Goal: Task Accomplishment & Management: Use online tool/utility

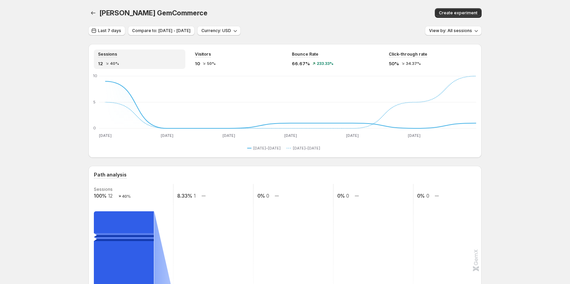
scroll to position [171, 0]
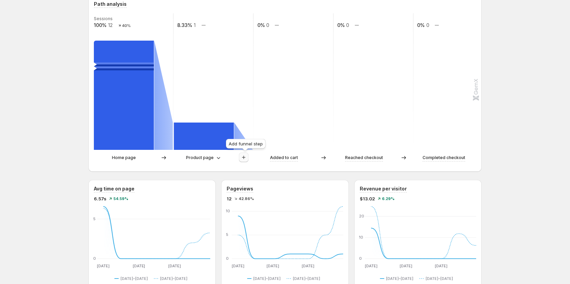
click at [242, 159] on icon "button" at bounding box center [243, 157] width 7 height 7
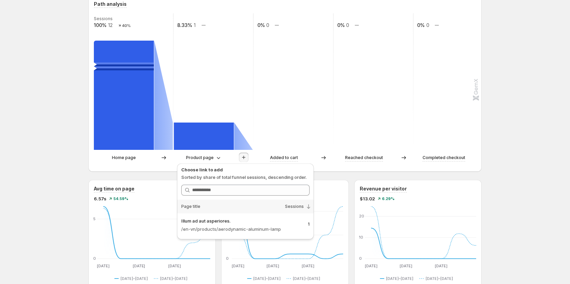
click at [213, 224] on div "Illum ad aut asperiores." at bounding box center [241, 221] width 121 height 10
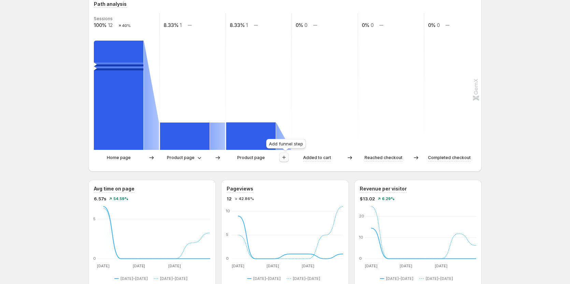
click at [285, 159] on icon "button" at bounding box center [283, 157] width 7 height 7
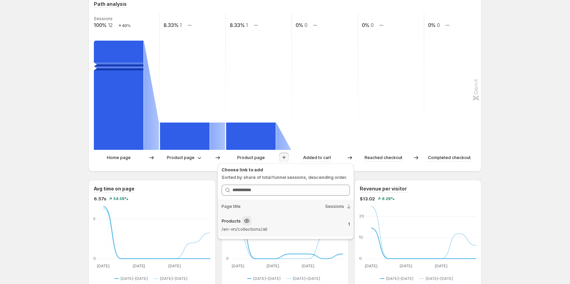
click at [254, 228] on p "/en-vn/collections/all" at bounding box center [281, 228] width 121 height 7
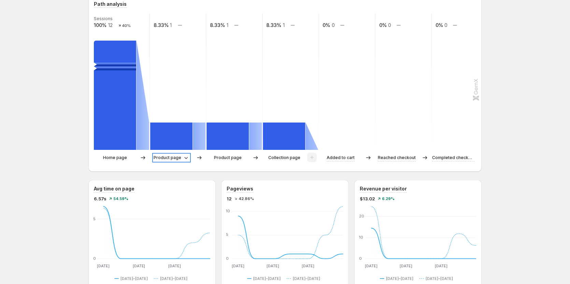
click at [162, 158] on p "Product page" at bounding box center [168, 157] width 28 height 7
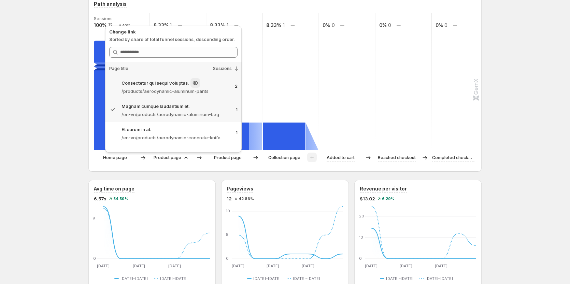
click at [186, 79] on div "Consectetur qui sequi voluptas." at bounding box center [175, 83] width 108 height 10
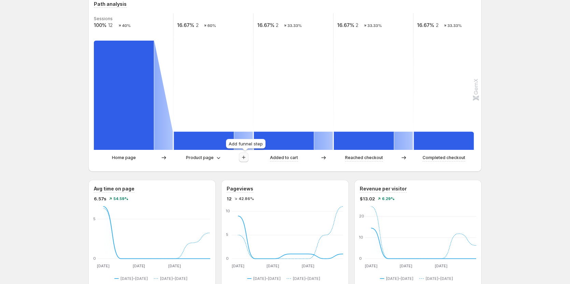
click at [248, 158] on button "button" at bounding box center [244, 157] width 10 height 10
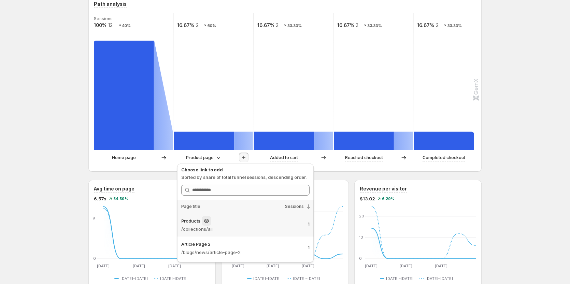
click at [252, 228] on p "/collections/all" at bounding box center [241, 228] width 121 height 7
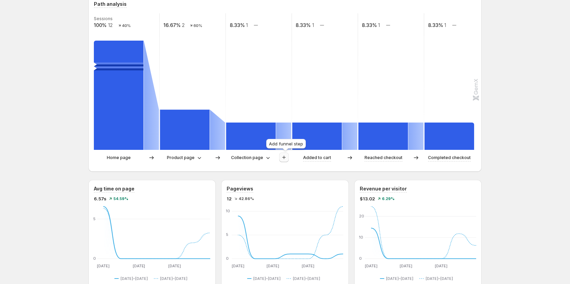
click at [283, 158] on icon "button" at bounding box center [283, 157] width 7 height 7
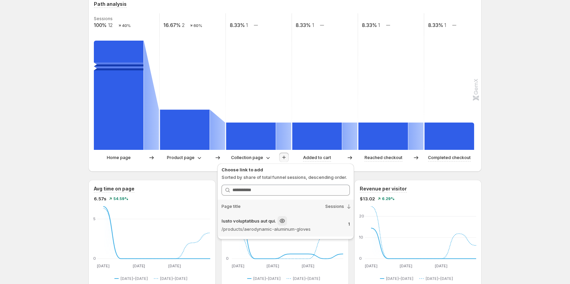
click at [278, 226] on p "/products/aerodynamic-aluminum-gloves" at bounding box center [281, 228] width 121 height 7
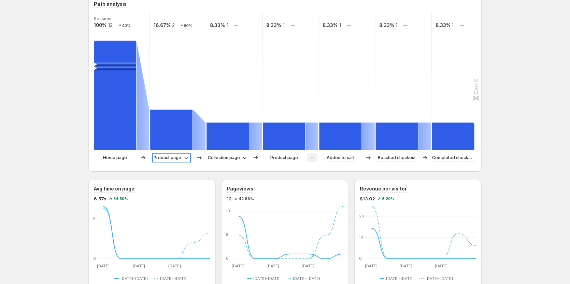
click at [174, 154] on p "Product page" at bounding box center [168, 157] width 28 height 7
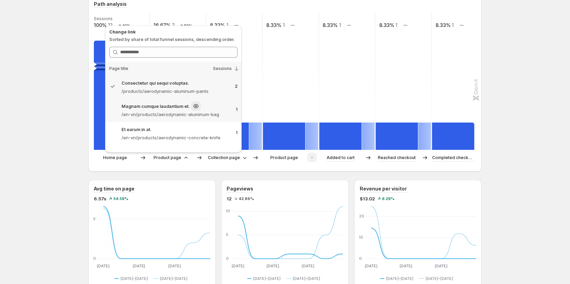
click at [175, 107] on p "Magnam cumque laudantium et." at bounding box center [155, 106] width 68 height 7
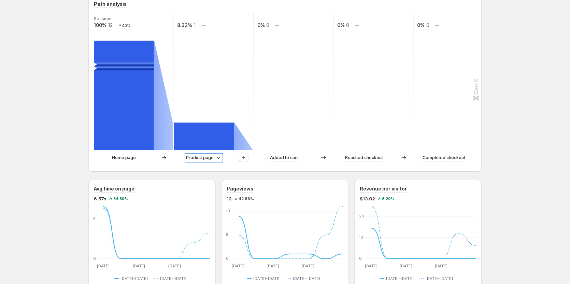
click at [196, 156] on p "Product page" at bounding box center [200, 157] width 28 height 7
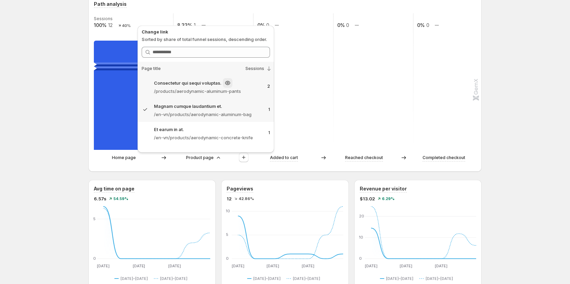
click at [193, 86] on p "Consectetur qui sequi voluptas." at bounding box center [188, 82] width 68 height 7
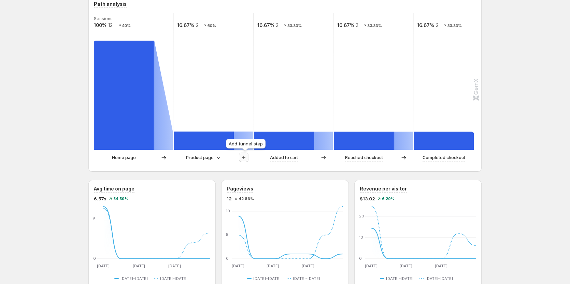
click at [246, 157] on icon "button" at bounding box center [243, 157] width 7 height 7
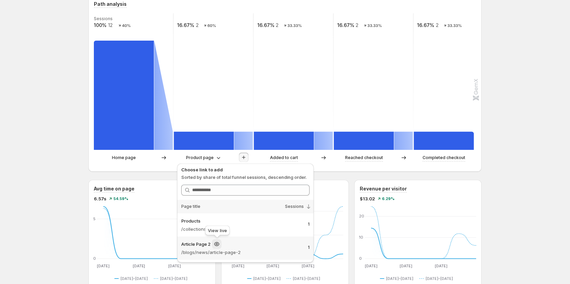
click at [220, 245] on icon at bounding box center [216, 244] width 7 height 7
click at [248, 251] on p "/blogs/news/article-page-2" at bounding box center [241, 252] width 121 height 7
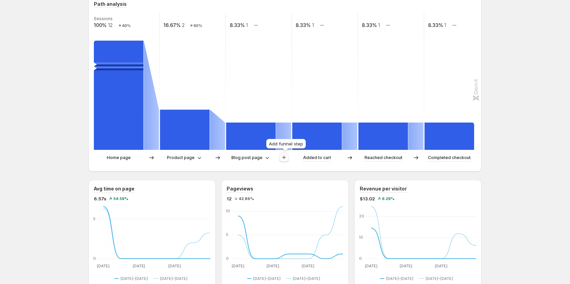
click at [285, 161] on button "button" at bounding box center [284, 157] width 10 height 10
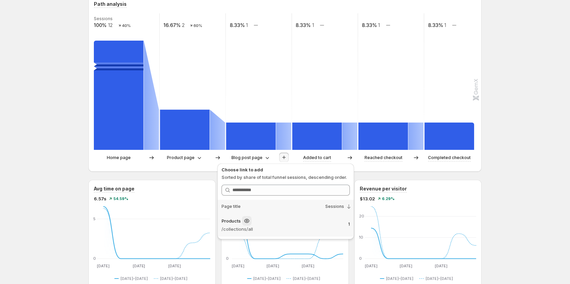
click at [281, 227] on p "/collections/all" at bounding box center [281, 228] width 121 height 7
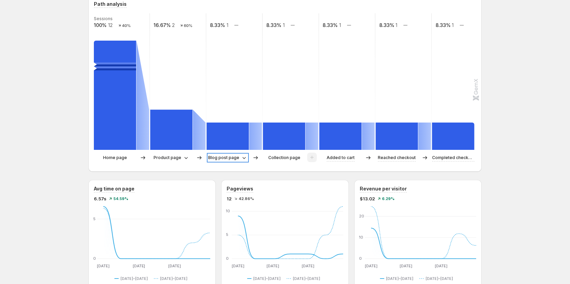
click at [235, 157] on p "Blog post page" at bounding box center [223, 157] width 31 height 7
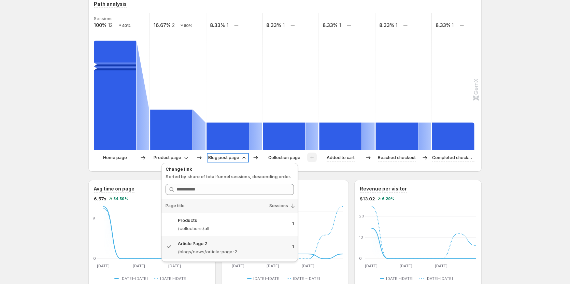
click at [235, 157] on p "Blog post page" at bounding box center [223, 157] width 31 height 7
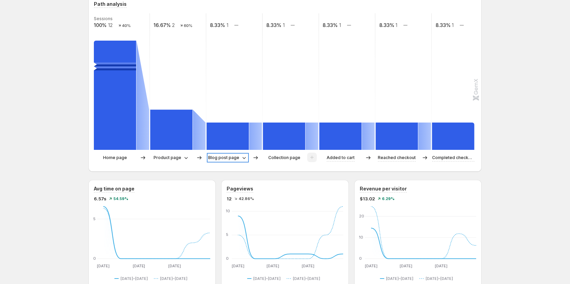
click at [229, 160] on p "Blog post page" at bounding box center [223, 157] width 31 height 7
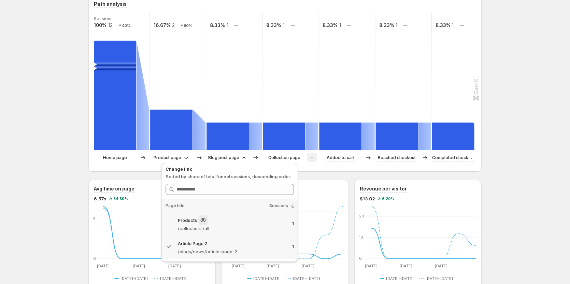
click at [252, 228] on p "/collections/all" at bounding box center [232, 228] width 109 height 7
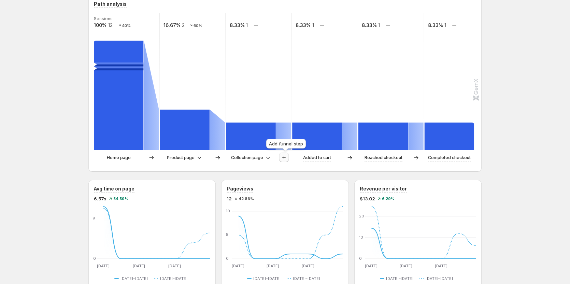
click at [287, 156] on icon "button" at bounding box center [283, 157] width 7 height 7
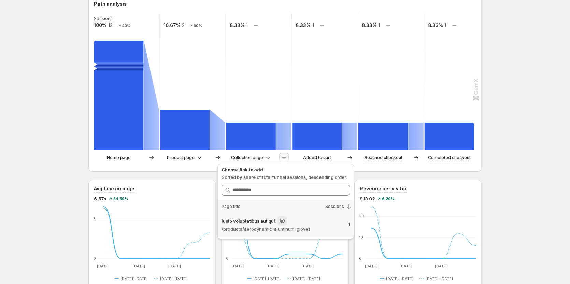
click at [294, 226] on p "/products/aerodynamic-aluminum-gloves" at bounding box center [281, 228] width 121 height 7
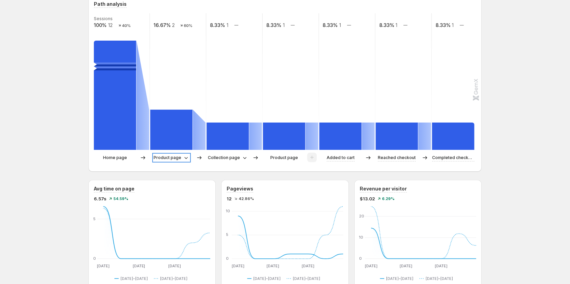
click at [175, 156] on p "Product page" at bounding box center [168, 157] width 28 height 7
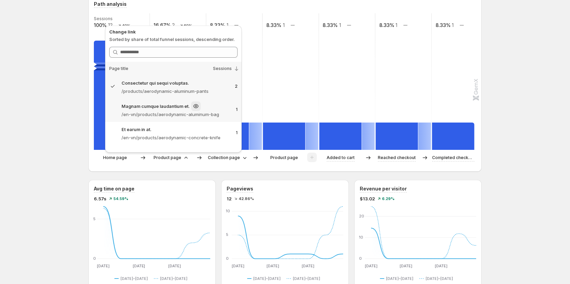
click at [190, 116] on p "/en-vn/products/aerodynamic-aluminum-bag" at bounding box center [175, 114] width 109 height 7
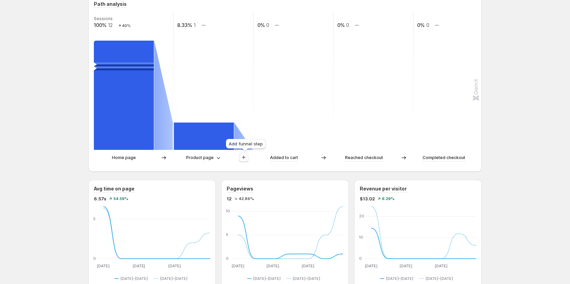
click at [244, 157] on icon "button" at bounding box center [243, 157] width 7 height 7
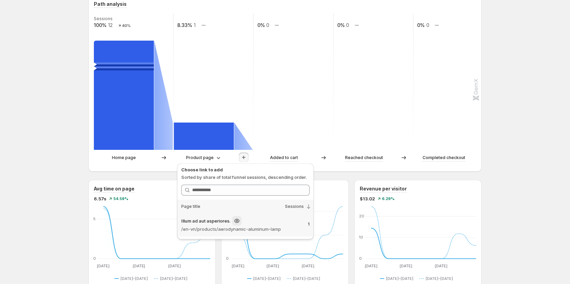
click at [263, 230] on p "/en-vn/products/aerodynamic-aluminum-lamp" at bounding box center [241, 228] width 121 height 7
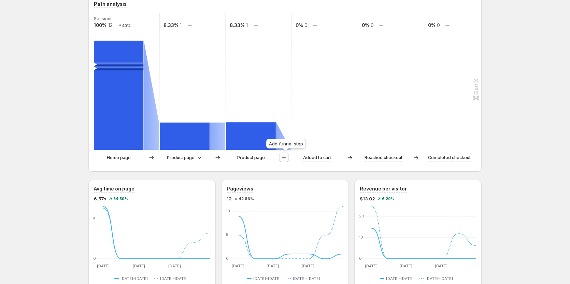
click at [284, 159] on icon "button" at bounding box center [283, 157] width 7 height 7
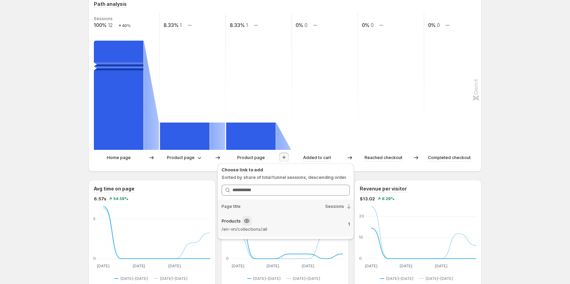
click at [301, 227] on p "/en-vn/collections/all" at bounding box center [281, 228] width 121 height 7
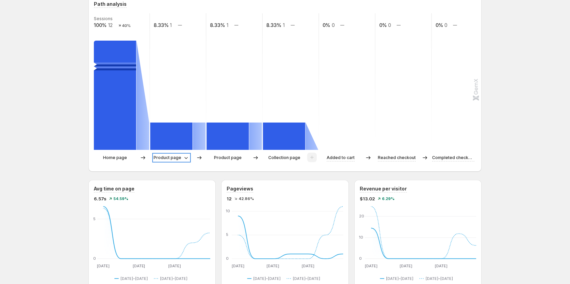
click at [179, 160] on p "Product page" at bounding box center [168, 157] width 28 height 7
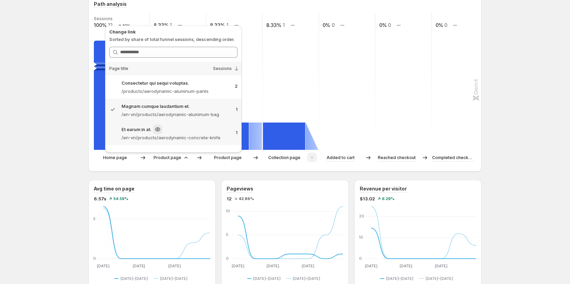
click at [180, 137] on p "/en-vn/products/aerodynamic-concrete-knife" at bounding box center [175, 137] width 109 height 7
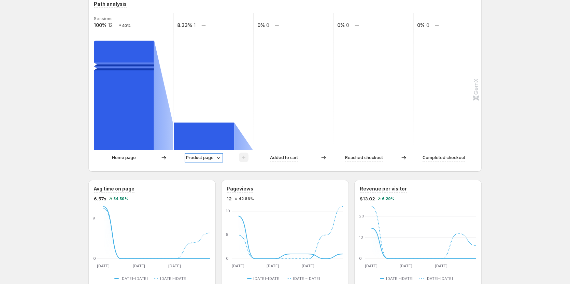
click at [204, 157] on p "Product page" at bounding box center [200, 157] width 28 height 7
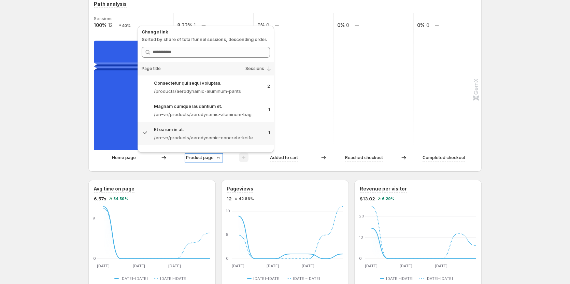
click at [204, 157] on p "Product page" at bounding box center [200, 157] width 28 height 7
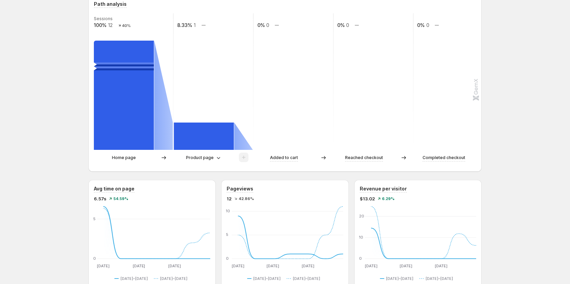
click at [85, 149] on div "[PERSON_NAME] GemCommerce. This page is ready [PERSON_NAME] GemCommerce Create …" at bounding box center [284, 260] width 409 height 863
click at [213, 158] on p "Product page" at bounding box center [200, 157] width 28 height 7
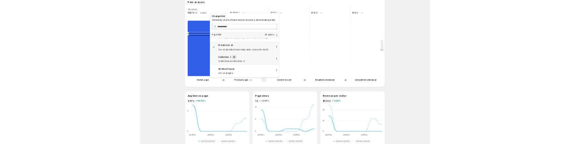
scroll to position [42, 0]
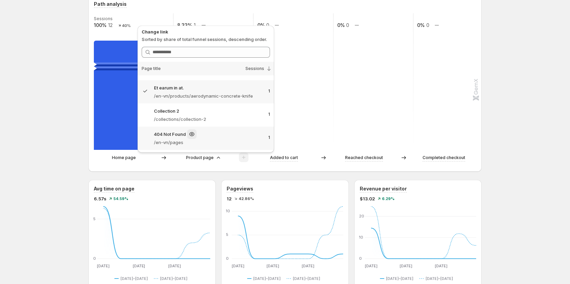
click at [202, 140] on p "/en-vn/pages" at bounding box center [208, 142] width 109 height 7
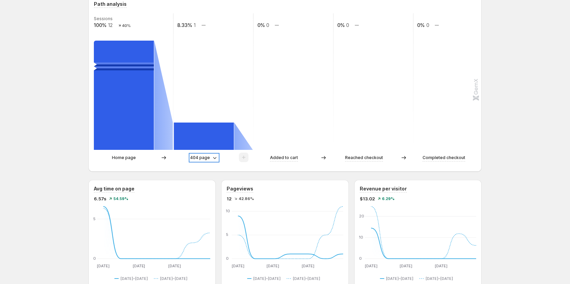
click at [210, 158] on p "404 page" at bounding box center [200, 157] width 20 height 7
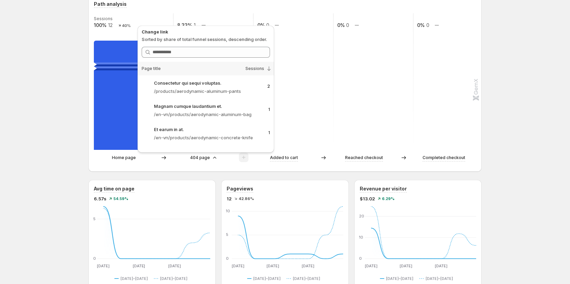
click at [140, 161] on div "Home page" at bounding box center [133, 157] width 79 height 10
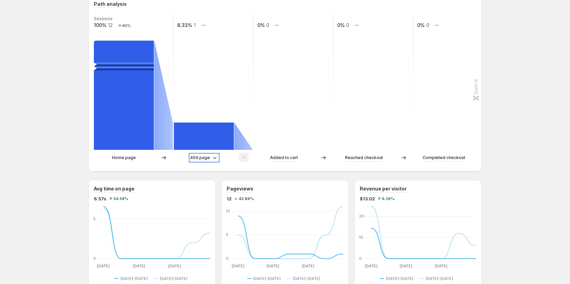
click at [198, 155] on p "404 page" at bounding box center [200, 157] width 20 height 7
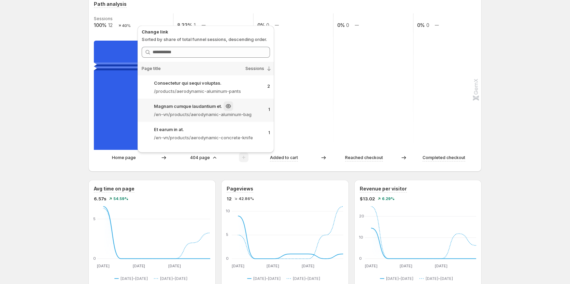
click at [213, 116] on p "/en-vn/products/aerodynamic-aluminum-bag" at bounding box center [208, 114] width 109 height 7
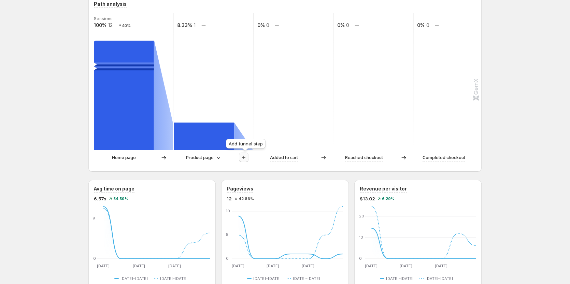
click at [244, 159] on icon "button" at bounding box center [243, 157] width 7 height 7
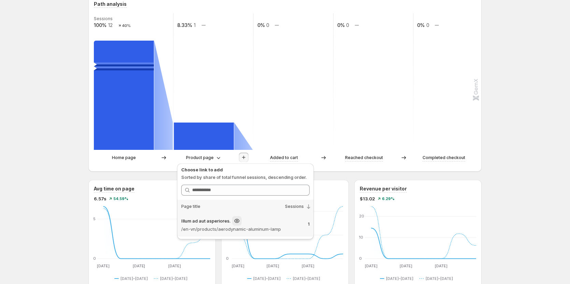
click at [266, 232] on div "Illum ad aut asperiores. /en-vn/products/aerodynamic-aluminum-lamp 1" at bounding box center [245, 224] width 136 height 23
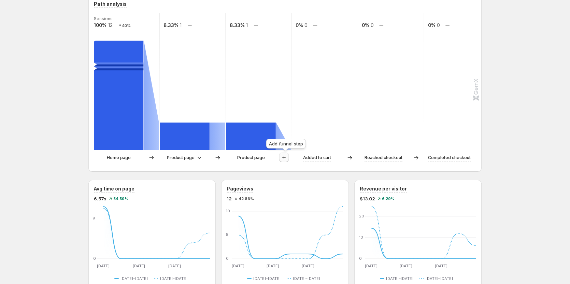
click at [287, 154] on icon "button" at bounding box center [283, 157] width 7 height 7
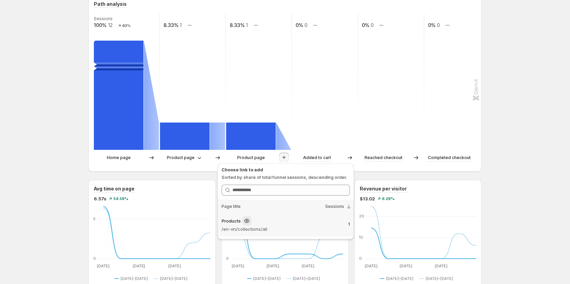
click at [266, 223] on div "Products" at bounding box center [281, 221] width 121 height 10
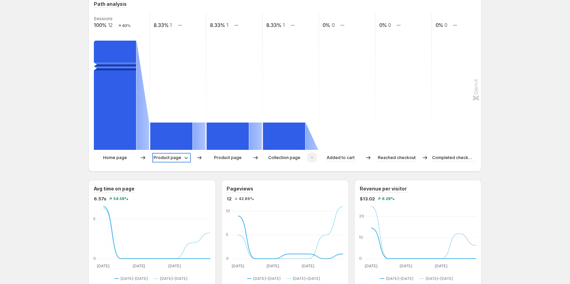
click at [185, 156] on icon at bounding box center [186, 157] width 7 height 7
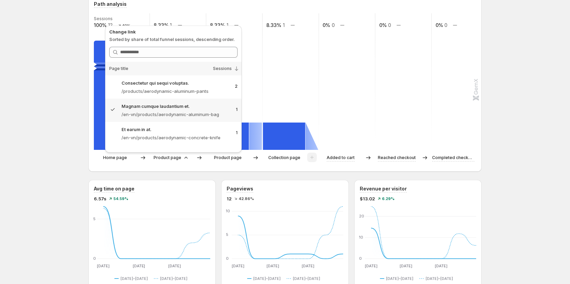
click at [280, 166] on div "Home page Product page Product page Collection page Added to cart Reached check…" at bounding box center [284, 159] width 381 height 14
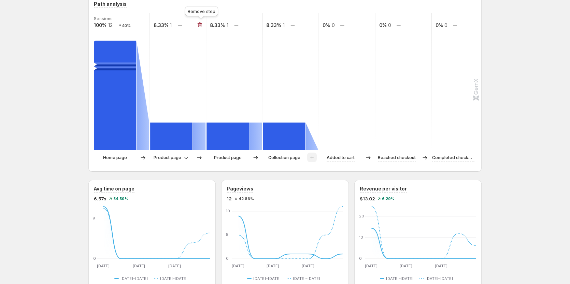
click at [200, 25] on icon "button" at bounding box center [199, 24] width 7 height 7
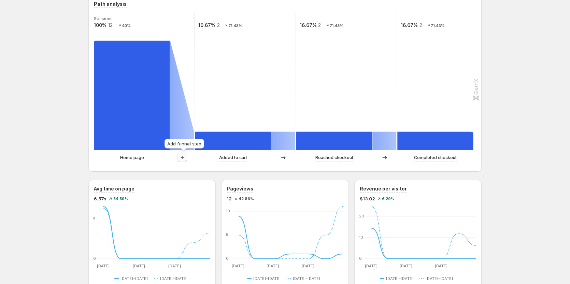
click at [182, 155] on icon "button" at bounding box center [182, 157] width 7 height 7
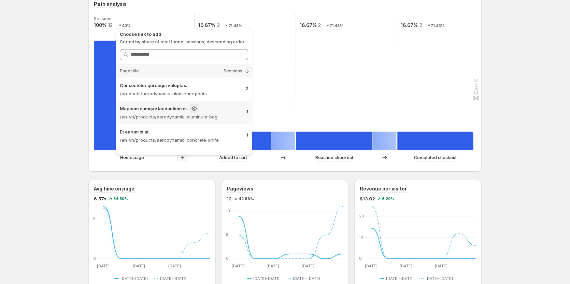
click at [192, 123] on div "Magnam cumque laudantium et. /en-vn/products/aerodynamic-aluminum-bag 1" at bounding box center [184, 112] width 136 height 23
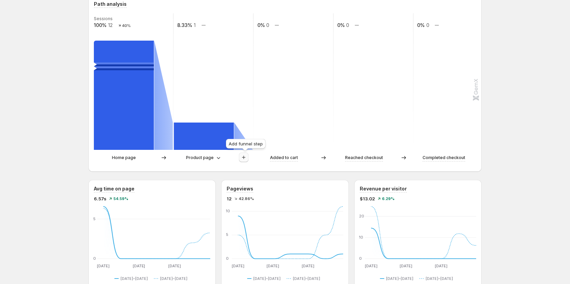
click at [247, 158] on icon "button" at bounding box center [243, 157] width 7 height 7
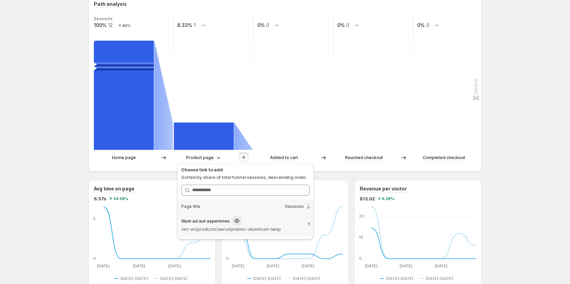
click at [254, 221] on div "Illum ad aut asperiores." at bounding box center [241, 221] width 121 height 10
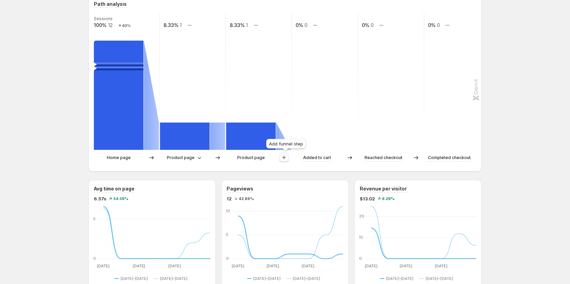
click at [286, 159] on icon "button" at bounding box center [283, 157] width 7 height 7
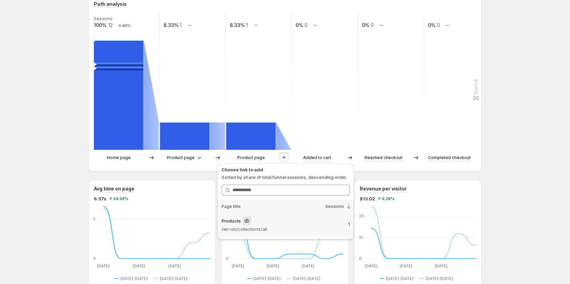
click at [299, 226] on p "/en-vn/collections/all" at bounding box center [281, 228] width 121 height 7
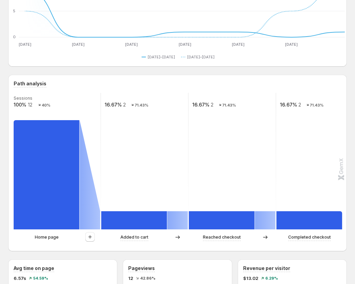
scroll to position [102, 0]
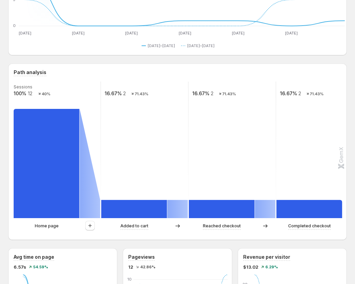
drag, startPoint x: 353, startPoint y: 205, endPoint x: 212, endPoint y: 219, distance: 141.6
click at [212, 219] on div "Sessions 100% 12 40% 16.67% 2 71.43% 16.67% 2 71.43% 16.67% 2 71.43% Home page …" at bounding box center [177, 158] width 326 height 153
click at [93, 227] on icon "button" at bounding box center [90, 225] width 7 height 7
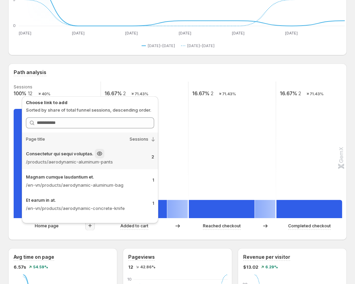
click at [125, 161] on p "/products/aerodynamic-aluminum-pants" at bounding box center [86, 161] width 120 height 7
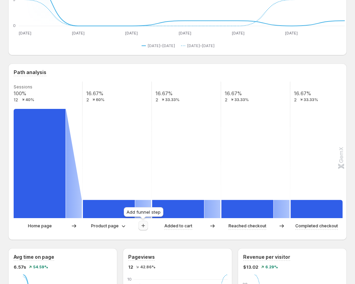
click at [147, 225] on icon "button" at bounding box center [143, 225] width 7 height 7
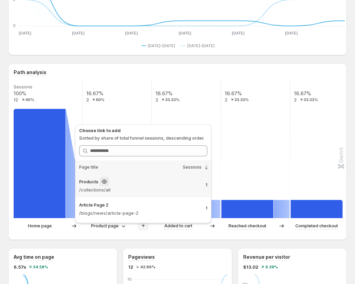
click at [147, 186] on p "/collections/all" at bounding box center [139, 189] width 121 height 7
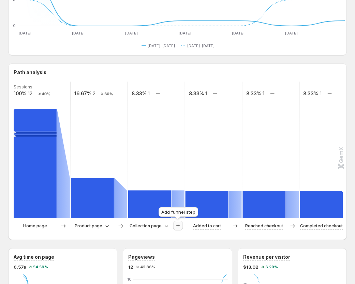
click at [176, 225] on icon "button" at bounding box center [178, 225] width 7 height 7
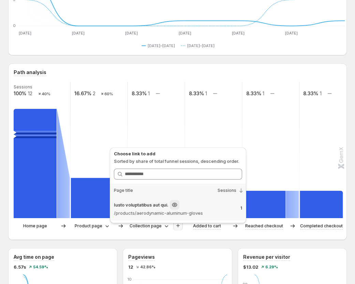
click at [146, 211] on p "/products/aerodynamic-aluminum-gloves" at bounding box center [174, 212] width 121 height 7
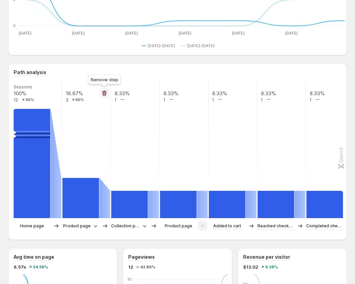
click at [103, 96] on icon "button" at bounding box center [104, 93] width 7 height 7
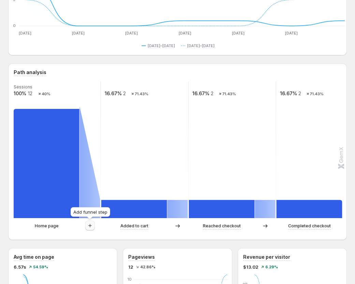
click at [88, 225] on icon "button" at bounding box center [90, 225] width 7 height 7
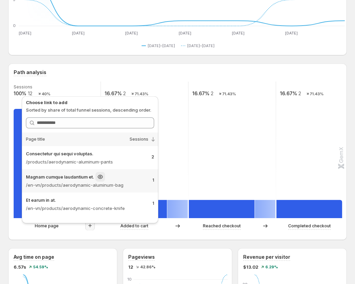
click at [110, 187] on p "/en-vn/products/aerodynamic-aluminum-bag" at bounding box center [86, 184] width 121 height 7
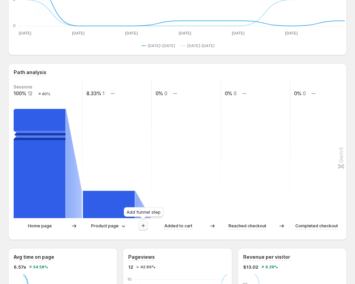
click at [143, 226] on icon "button" at bounding box center [143, 225] width 3 height 3
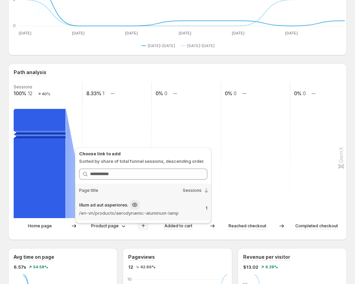
click at [157, 216] on p "/en-vn/products/aerodynamic-aluminum-lamp" at bounding box center [139, 212] width 121 height 7
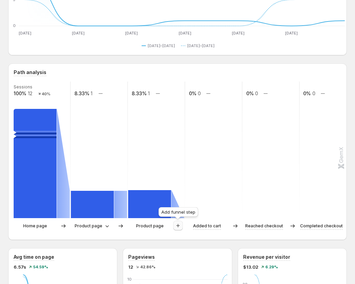
click at [177, 225] on icon "button" at bounding box center [178, 225] width 7 height 7
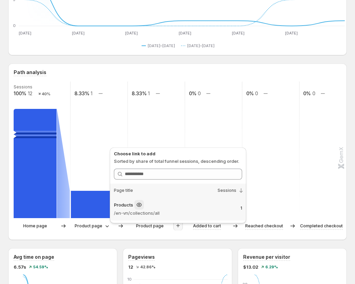
click at [201, 212] on p "/en-vn/collections/all" at bounding box center [174, 212] width 121 height 7
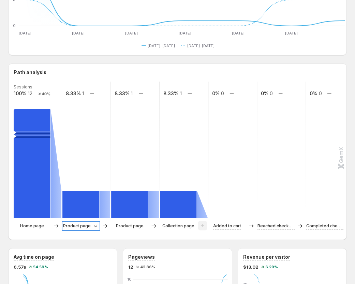
click at [89, 225] on p "Product page" at bounding box center [77, 225] width 28 height 7
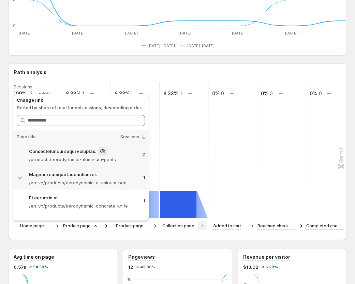
click at [84, 160] on p "/products/aerodynamic-aluminum-pants" at bounding box center [83, 159] width 108 height 7
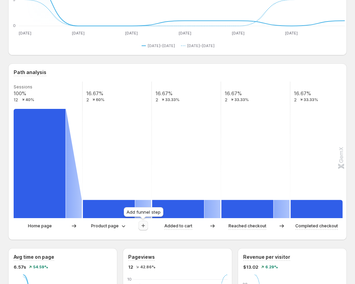
click at [147, 225] on button "button" at bounding box center [144, 226] width 10 height 10
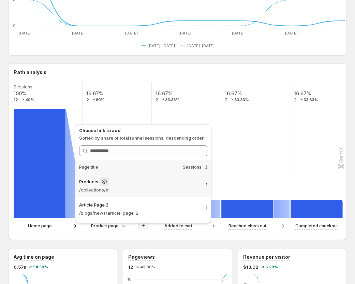
click at [132, 182] on div "Products" at bounding box center [139, 182] width 121 height 10
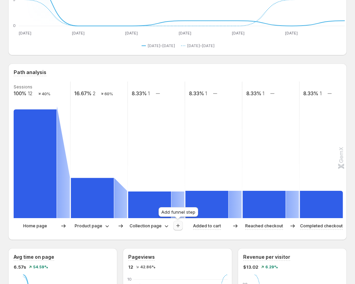
click at [179, 225] on icon "button" at bounding box center [178, 225] width 7 height 7
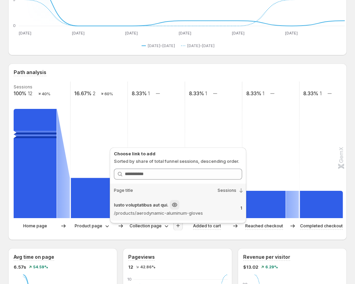
click at [148, 211] on p "/products/aerodynamic-aluminum-gloves" at bounding box center [174, 212] width 121 height 7
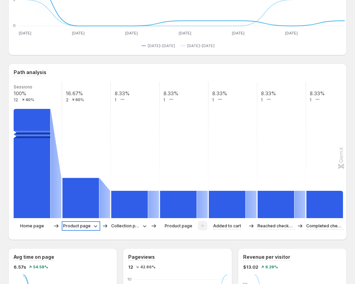
click at [89, 223] on p "Product page" at bounding box center [77, 225] width 28 height 7
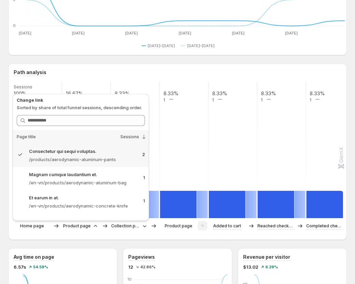
click at [138, 65] on div "Path analysis Sessions 100% 12 40% 16.67% 2 60% 8.33% 1 8.33% 1 8.33% 1 8.33% 1…" at bounding box center [177, 151] width 339 height 176
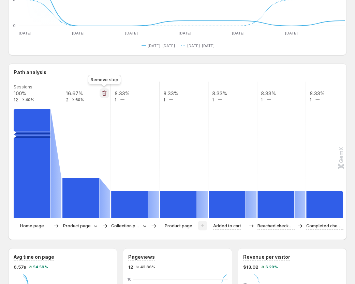
click at [103, 89] on button "button" at bounding box center [105, 93] width 10 height 10
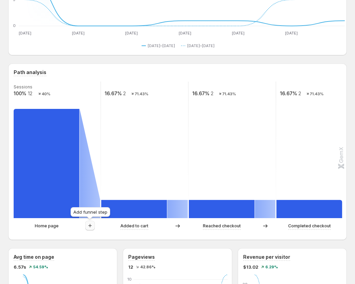
click at [90, 228] on icon "button" at bounding box center [90, 225] width 7 height 7
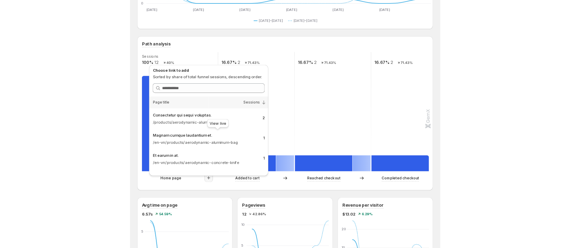
scroll to position [136, 0]
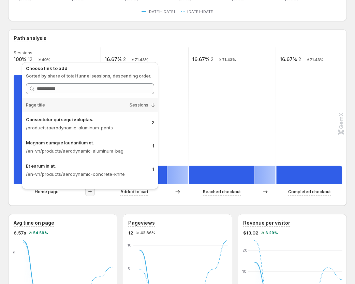
click at [87, 191] on icon "button" at bounding box center [90, 191] width 7 height 7
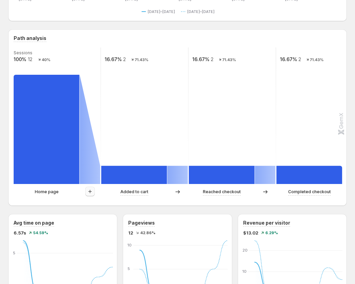
click at [87, 191] on icon "button" at bounding box center [90, 191] width 7 height 7
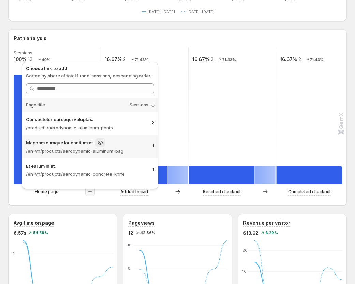
click at [113, 152] on p "/en-vn/products/aerodynamic-aluminum-bag" at bounding box center [86, 150] width 121 height 7
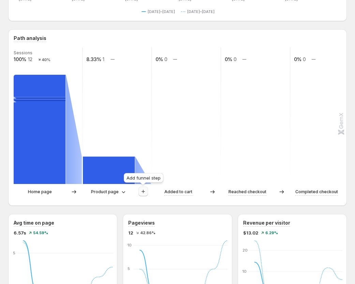
click at [148, 192] on button "button" at bounding box center [144, 192] width 10 height 10
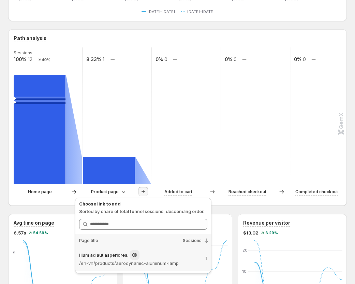
click at [153, 257] on div "Illum ad aut asperiores." at bounding box center [139, 255] width 121 height 10
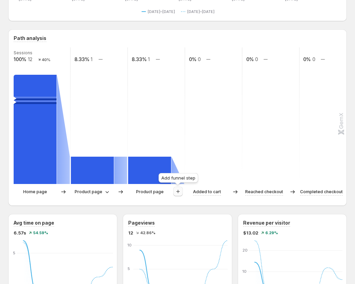
click at [180, 190] on icon "button" at bounding box center [178, 191] width 7 height 7
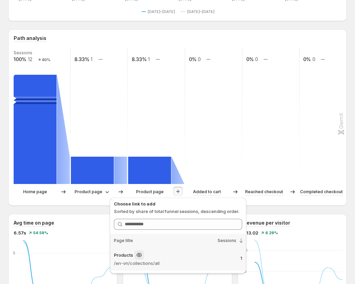
click at [150, 264] on p "/en-vn/collections/all" at bounding box center [174, 263] width 121 height 7
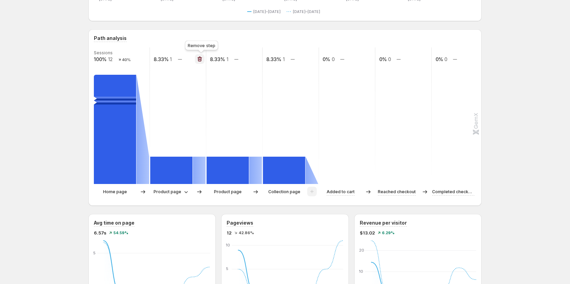
click at [199, 58] on icon "button" at bounding box center [200, 59] width 4 height 5
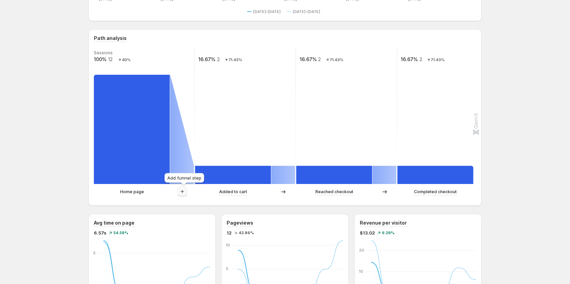
click at [184, 191] on icon "button" at bounding box center [182, 191] width 7 height 7
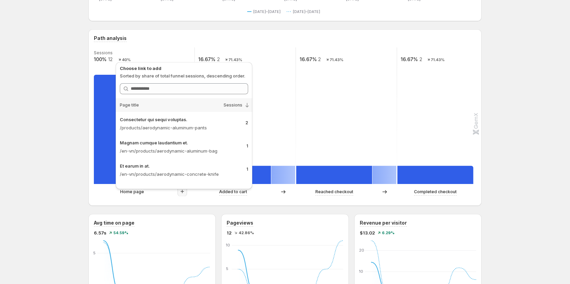
click at [238, 103] on span "Sessions" at bounding box center [232, 104] width 19 height 5
click at [246, 105] on icon at bounding box center [247, 105] width 7 height 7
click at [246, 106] on icon at bounding box center [247, 105] width 7 height 7
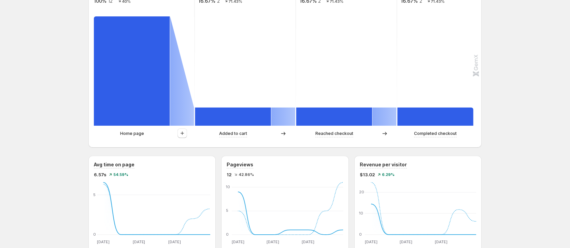
scroll to position [205, 0]
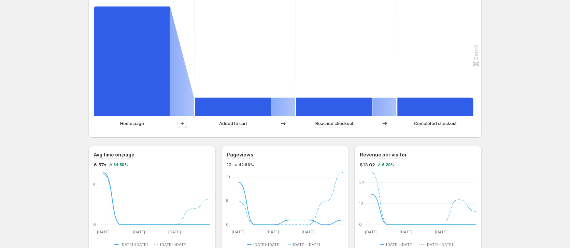
click at [175, 124] on div at bounding box center [182, 123] width 24 height 10
click at [182, 122] on icon "button" at bounding box center [182, 123] width 7 height 7
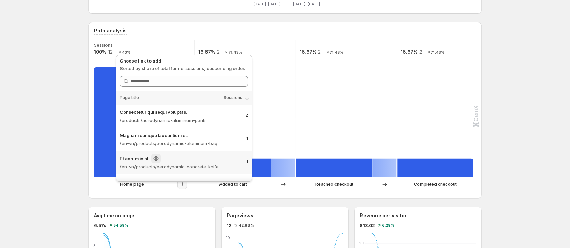
scroll to position [136, 0]
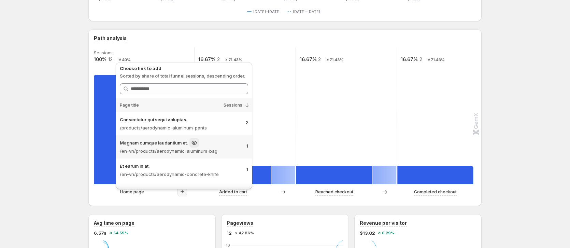
click at [181, 146] on div "Magnam cumque laudantium et." at bounding box center [180, 143] width 121 height 10
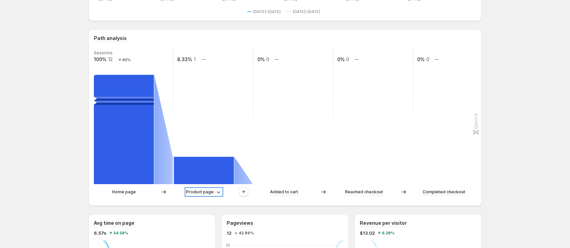
click at [198, 191] on p "Product page" at bounding box center [200, 191] width 28 height 7
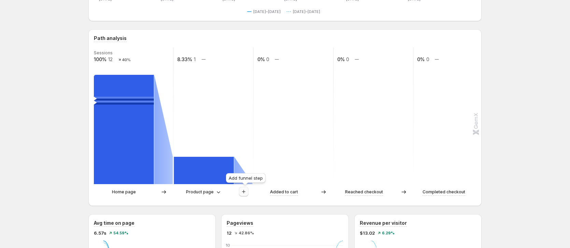
click at [243, 189] on icon "button" at bounding box center [243, 191] width 7 height 7
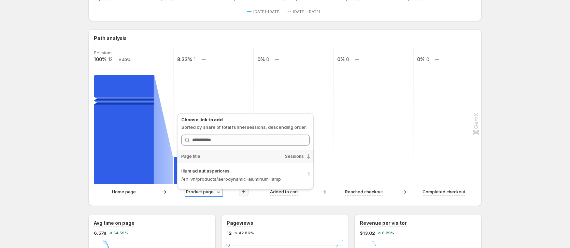
click at [213, 193] on p "Product page" at bounding box center [200, 191] width 28 height 7
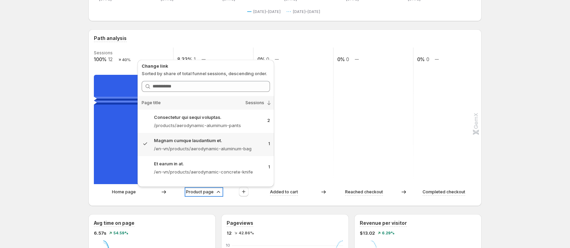
click at [212, 193] on p "Product page" at bounding box center [200, 191] width 28 height 7
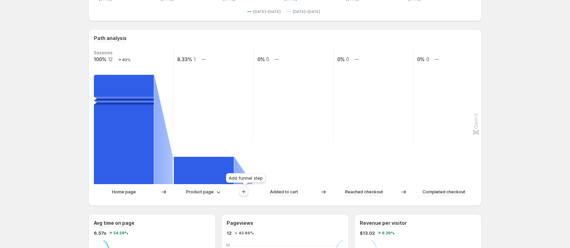
click at [243, 191] on icon "button" at bounding box center [243, 191] width 7 height 7
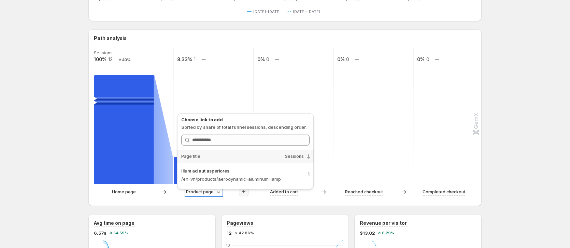
click at [214, 193] on p "Product page" at bounding box center [200, 191] width 28 height 7
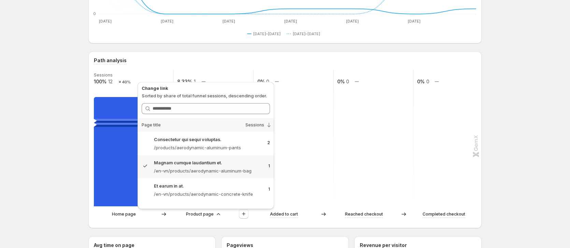
scroll to position [102, 0]
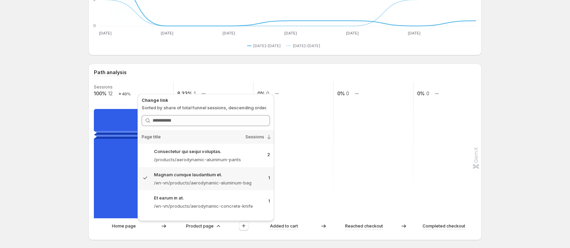
drag, startPoint x: 508, startPoint y: 85, endPoint x: 522, endPoint y: 75, distance: 17.5
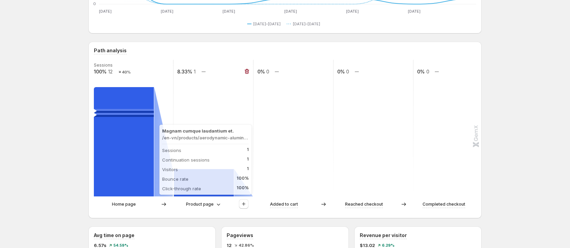
scroll to position [136, 0]
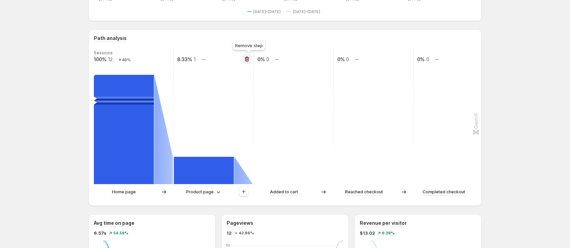
click at [246, 55] on button "button" at bounding box center [247, 59] width 10 height 10
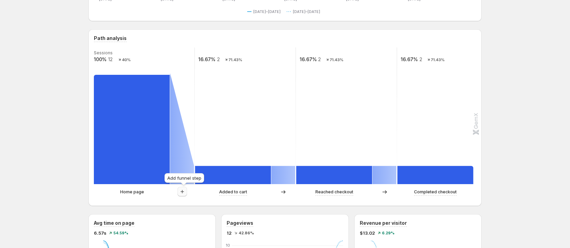
click at [184, 189] on icon "button" at bounding box center [182, 191] width 7 height 7
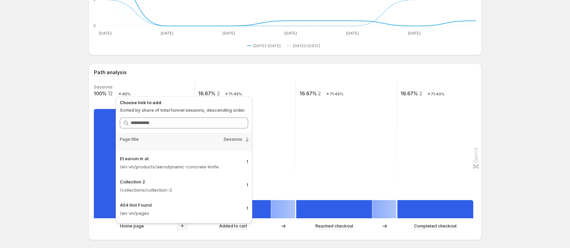
scroll to position [0, 0]
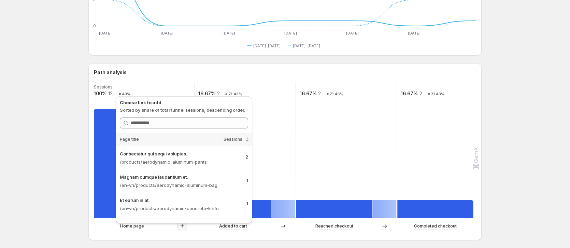
click at [239, 141] on span "Sessions" at bounding box center [232, 138] width 19 height 5
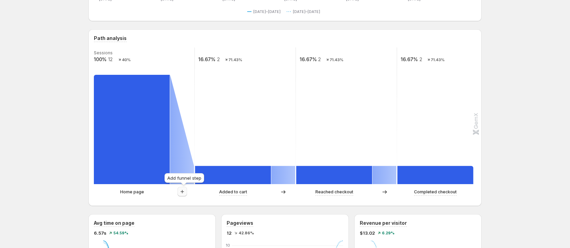
click at [186, 192] on icon "button" at bounding box center [182, 191] width 7 height 7
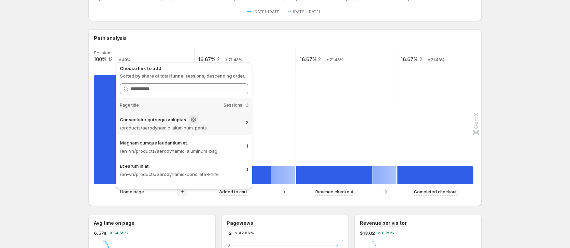
click at [233, 117] on div "Consectetur qui sequi voluptas." at bounding box center [180, 120] width 120 height 10
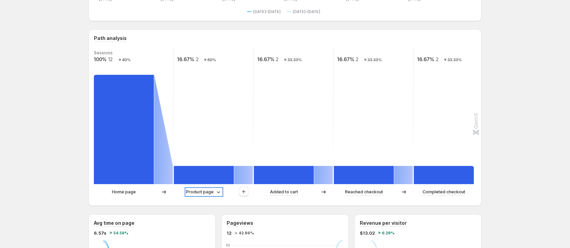
click at [209, 192] on p "Product page" at bounding box center [200, 191] width 28 height 7
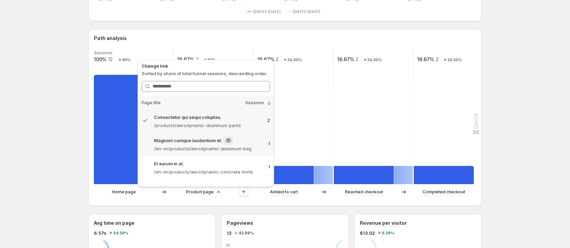
click at [222, 151] on p "/en-vn/products/aerodynamic-aluminum-bag" at bounding box center [208, 148] width 109 height 7
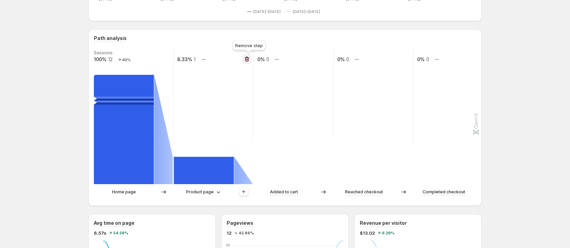
click at [246, 56] on icon "button" at bounding box center [247, 59] width 7 height 7
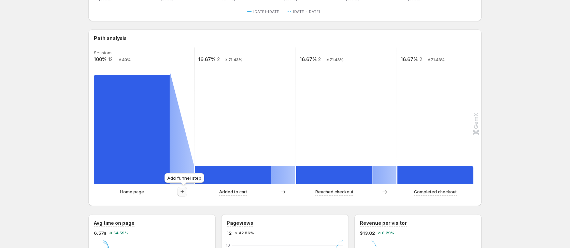
click at [185, 192] on icon "button" at bounding box center [182, 191] width 7 height 7
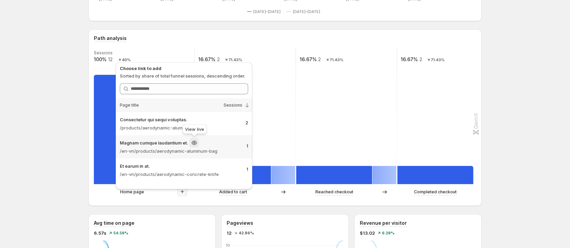
click at [196, 140] on icon at bounding box center [194, 142] width 7 height 7
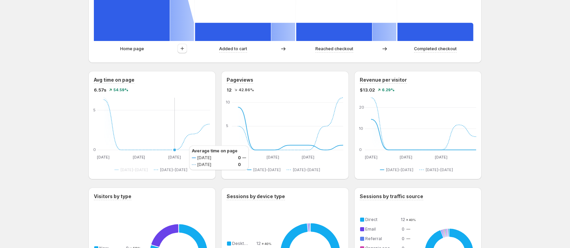
scroll to position [240, 0]
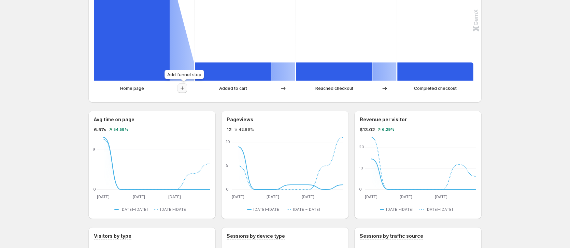
click at [186, 88] on icon "button" at bounding box center [182, 88] width 7 height 7
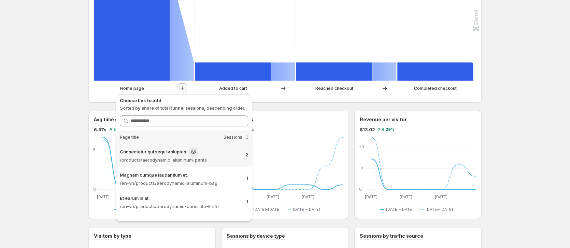
click at [180, 158] on p "/products/aerodynamic-aluminum-pants" at bounding box center [180, 159] width 120 height 7
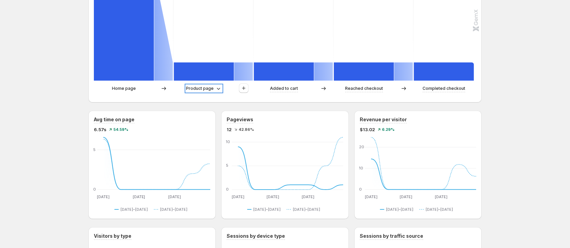
click at [210, 90] on p "Product page" at bounding box center [200, 88] width 28 height 7
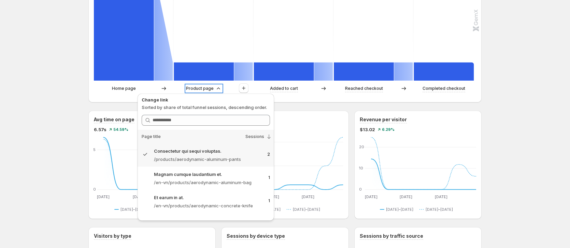
click at [205, 90] on p "Product page" at bounding box center [200, 88] width 28 height 7
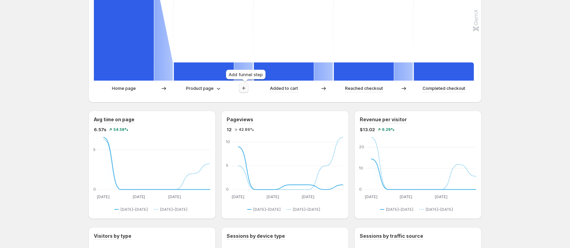
click at [241, 89] on button "button" at bounding box center [244, 88] width 10 height 10
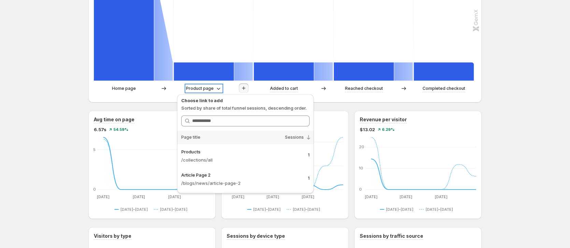
click at [217, 87] on icon at bounding box center [218, 88] width 7 height 7
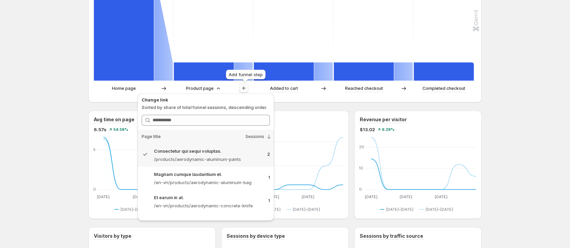
click at [246, 85] on icon "button" at bounding box center [243, 88] width 7 height 7
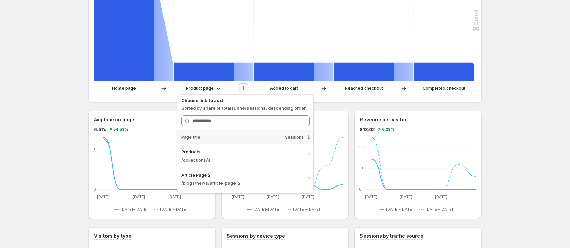
click at [206, 85] on p "Product page" at bounding box center [200, 88] width 28 height 7
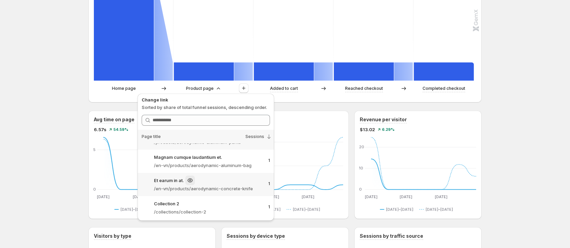
scroll to position [0, 0]
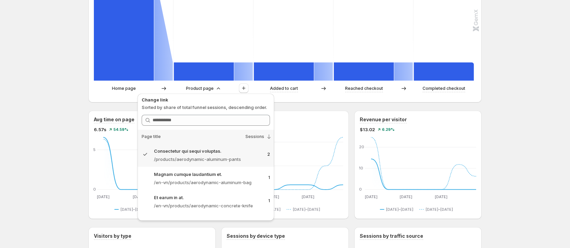
click at [186, 182] on p "/en-vn/products/aerodynamic-aluminum-bag" at bounding box center [208, 182] width 109 height 7
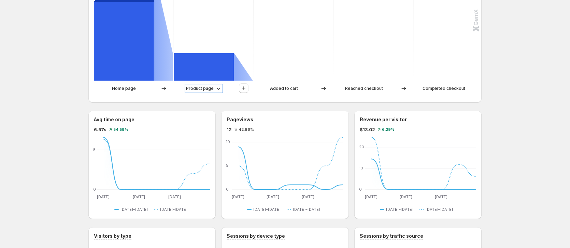
click at [204, 90] on p "Product page" at bounding box center [200, 88] width 28 height 7
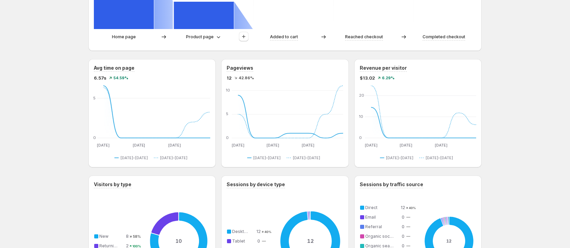
scroll to position [274, 0]
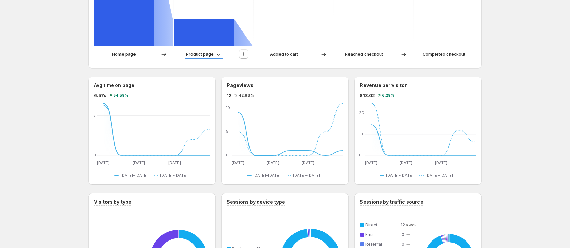
click at [204, 54] on p "Product page" at bounding box center [200, 54] width 28 height 7
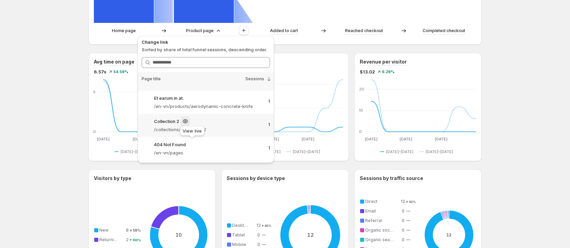
scroll to position [308, 0]
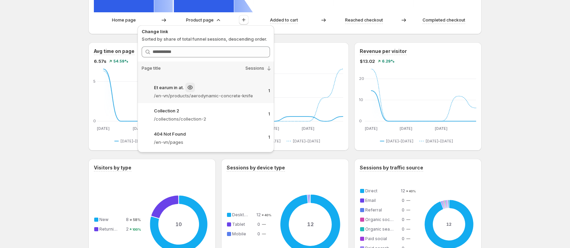
click at [198, 96] on p "/en-vn/products/aerodynamic-concrete-knife" at bounding box center [208, 95] width 109 height 7
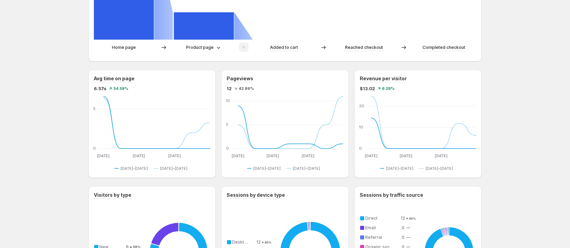
scroll to position [240, 0]
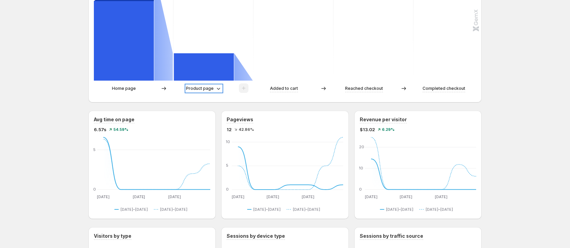
click at [198, 86] on p "Product page" at bounding box center [200, 88] width 28 height 7
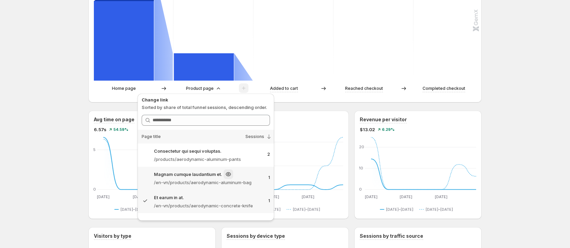
click at [212, 180] on p "/en-vn/products/aerodynamic-aluminum-bag" at bounding box center [208, 182] width 109 height 7
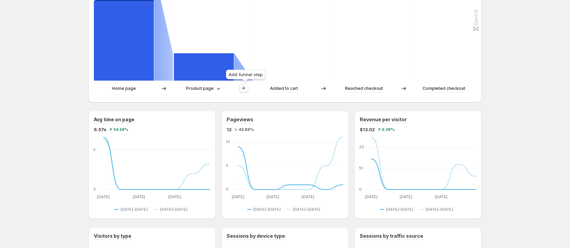
click at [244, 88] on icon "button" at bounding box center [243, 88] width 7 height 7
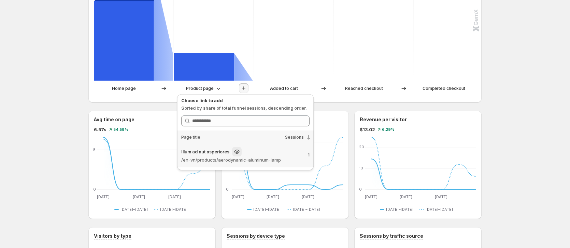
click at [261, 159] on p "/en-vn/products/aerodynamic-aluminum-lamp" at bounding box center [241, 159] width 121 height 7
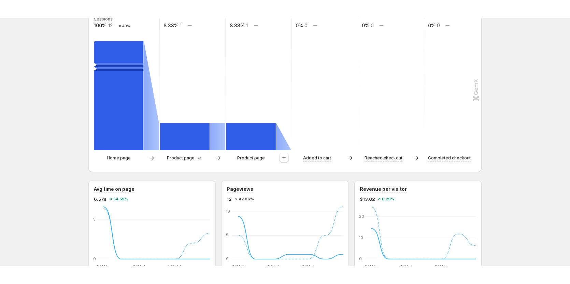
scroll to position [172, 0]
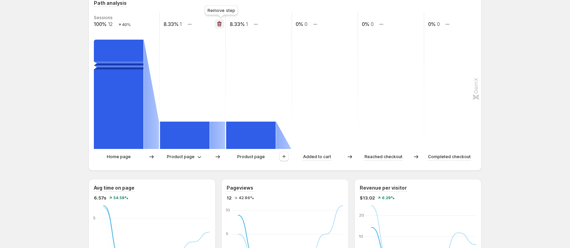
click at [221, 23] on icon "button" at bounding box center [219, 23] width 7 height 7
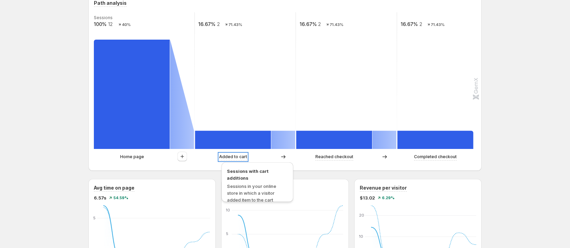
click at [241, 157] on p "Added to cart" at bounding box center [233, 156] width 28 height 7
click at [176, 162] on div "Home page Added to cart Reached checkout Completed checkout" at bounding box center [284, 158] width 381 height 14
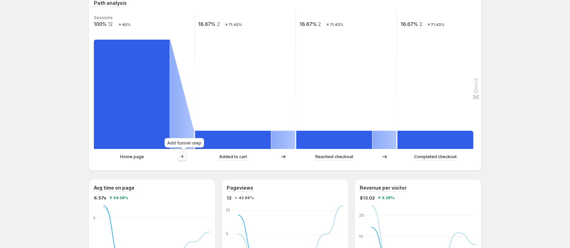
click at [185, 156] on icon "button" at bounding box center [182, 156] width 7 height 7
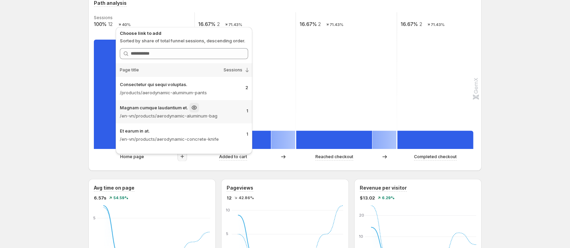
click at [169, 109] on p "Magnam cumque laudantium et." at bounding box center [154, 107] width 68 height 7
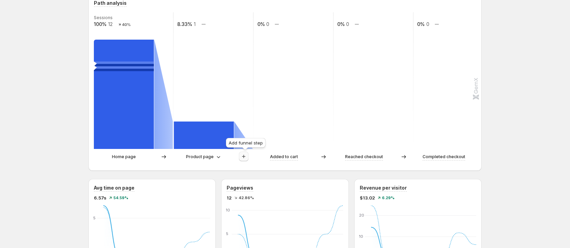
click at [245, 160] on button "button" at bounding box center [244, 156] width 10 height 10
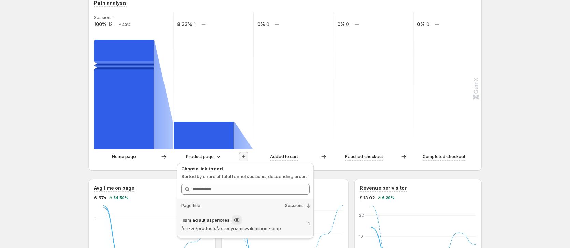
click at [240, 232] on div "Illum ad aut asperiores. /en-vn/products/aerodynamic-aluminum-lamp 1" at bounding box center [245, 223] width 136 height 23
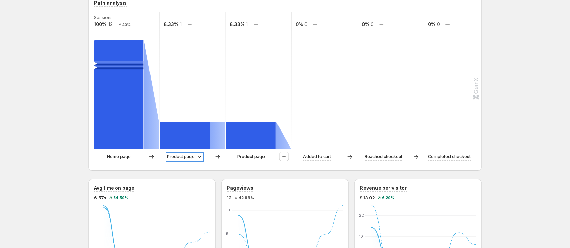
click at [185, 156] on p "Product page" at bounding box center [181, 156] width 28 height 7
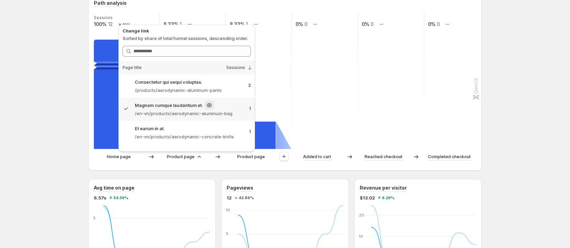
click at [188, 108] on p "Magnam cumque laudantium et." at bounding box center [169, 105] width 68 height 7
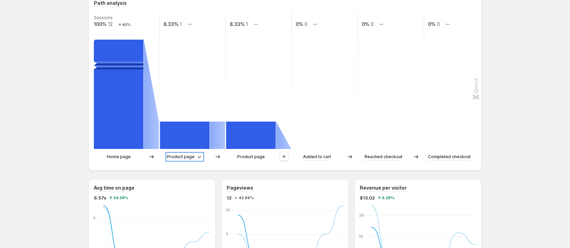
click at [182, 158] on p "Product page" at bounding box center [181, 156] width 28 height 7
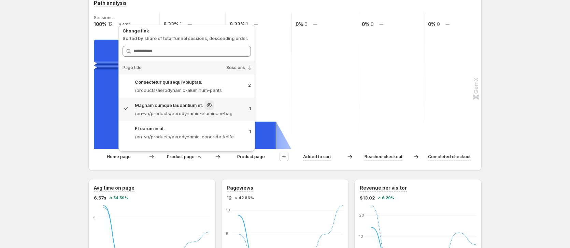
click at [190, 104] on p "Magnam cumque laudantium et." at bounding box center [169, 105] width 68 height 7
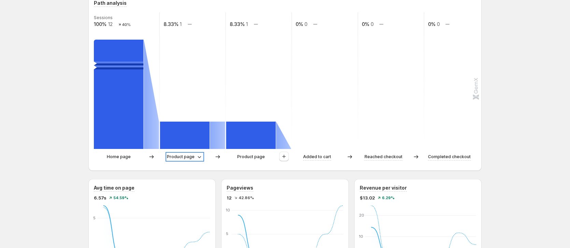
click at [179, 154] on p "Product page" at bounding box center [181, 156] width 28 height 7
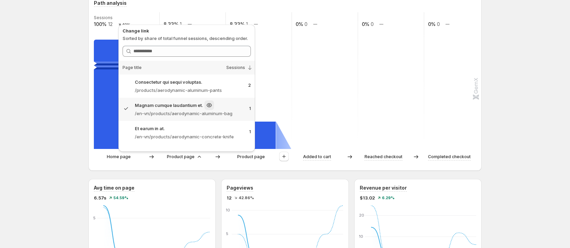
click at [175, 106] on p "Magnam cumque laudantium et." at bounding box center [169, 105] width 68 height 7
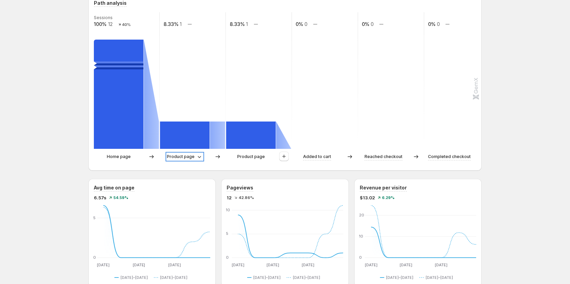
click at [194, 157] on p "Product page" at bounding box center [181, 156] width 28 height 7
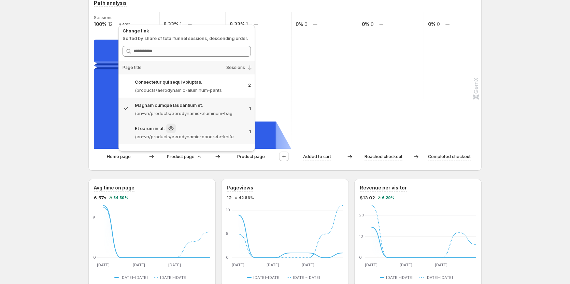
click at [183, 139] on p "/en-vn/products/aerodynamic-concrete-knife" at bounding box center [189, 136] width 109 height 7
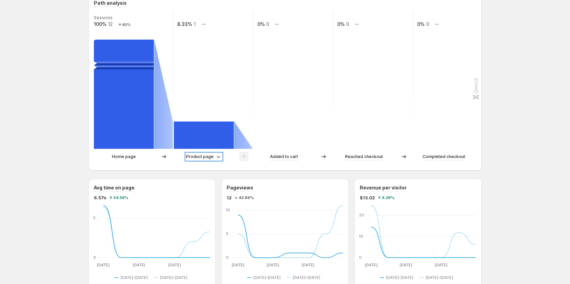
click at [201, 157] on p "Product page" at bounding box center [200, 156] width 28 height 7
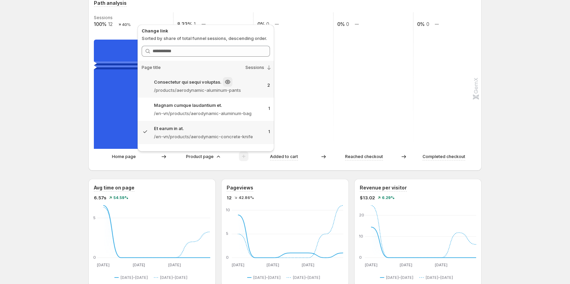
click at [214, 91] on p "/products/aerodynamic-aluminum-pants" at bounding box center [208, 90] width 108 height 7
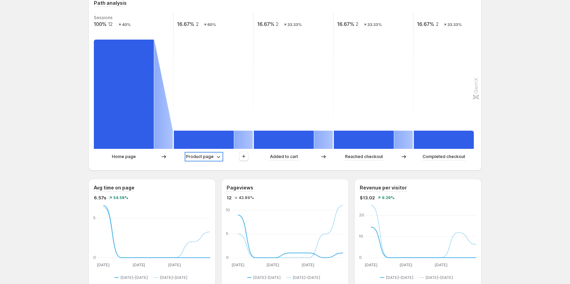
click at [214, 156] on p "Product page" at bounding box center [200, 156] width 28 height 7
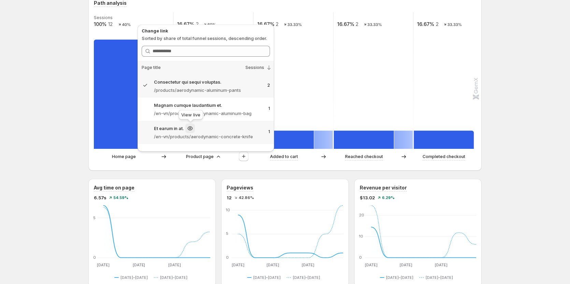
click at [189, 126] on icon at bounding box center [190, 128] width 7 height 7
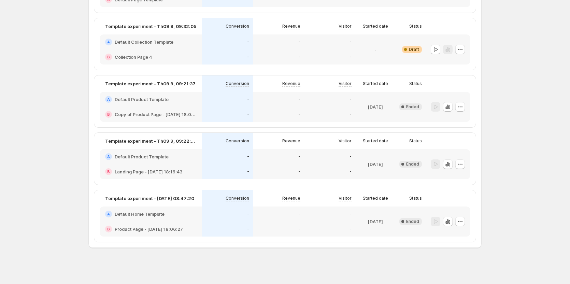
scroll to position [102, 0]
click at [358, 219] on icon "button" at bounding box center [447, 220] width 1 height 4
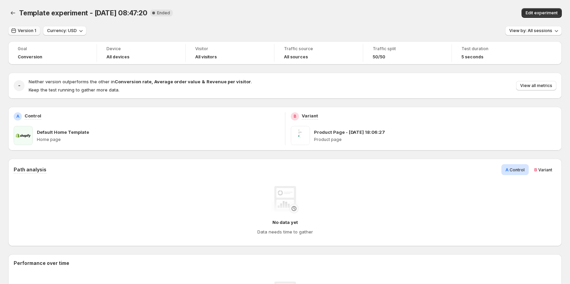
click at [24, 33] on span "Version 1" at bounding box center [27, 30] width 18 height 5
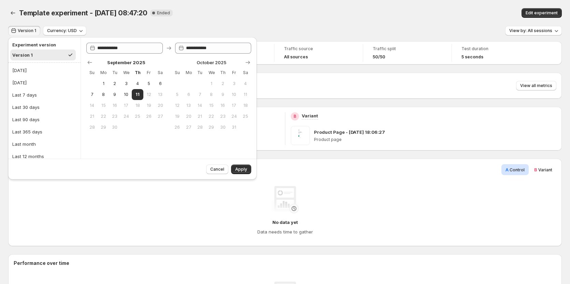
click at [263, 18] on div "Template experiment - [DATE] 08:47:20. This page is ready Template experiment -…" at bounding box center [284, 13] width 553 height 26
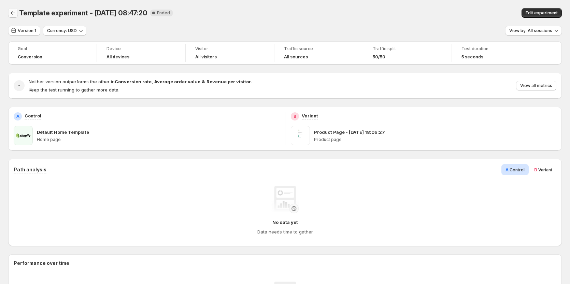
click at [14, 12] on icon "Back" at bounding box center [13, 13] width 7 height 7
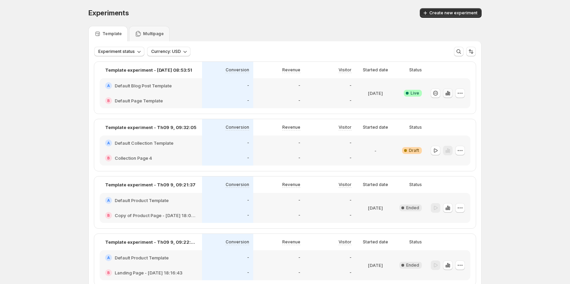
click at [358, 93] on icon "button" at bounding box center [448, 94] width 1 height 4
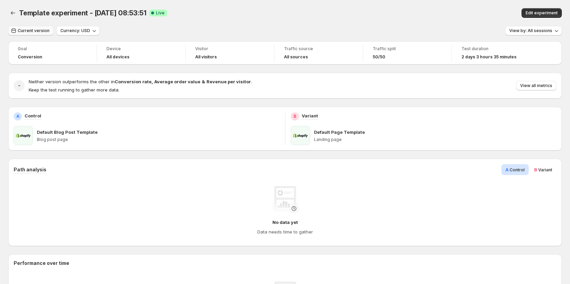
click at [37, 31] on span "Current version" at bounding box center [34, 30] width 32 height 5
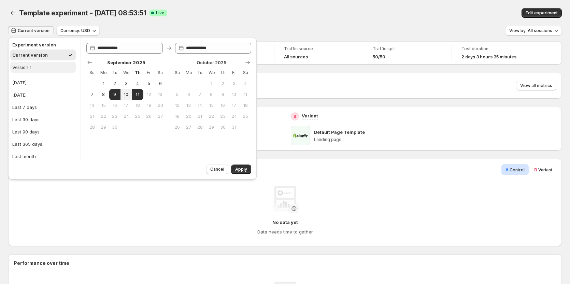
click at [25, 68] on div "Version 1" at bounding box center [21, 67] width 19 height 7
type input "**********"
click at [238, 169] on span "Apply" at bounding box center [241, 168] width 12 height 5
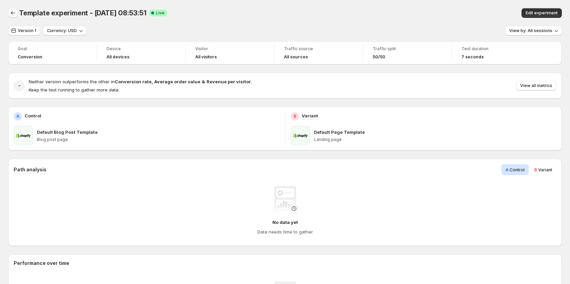
click at [9, 13] on button "Back" at bounding box center [13, 13] width 10 height 10
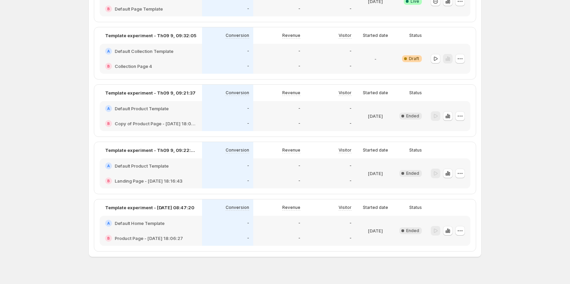
scroll to position [102, 0]
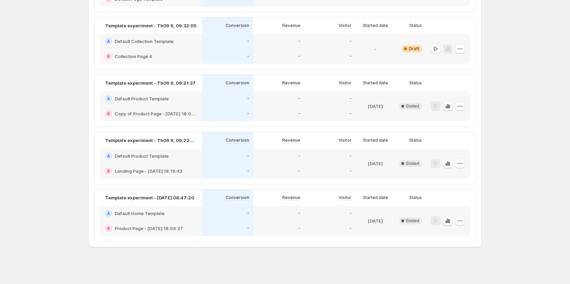
click at [358, 220] on icon "button" at bounding box center [447, 220] width 1 height 4
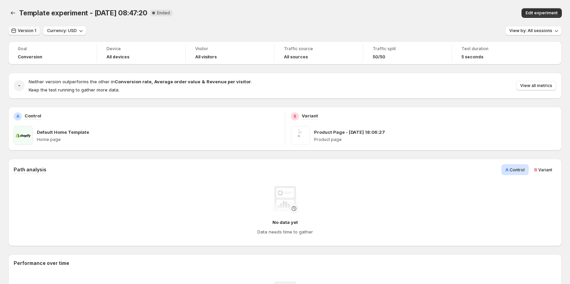
click at [33, 29] on span "Version 1" at bounding box center [27, 30] width 18 height 5
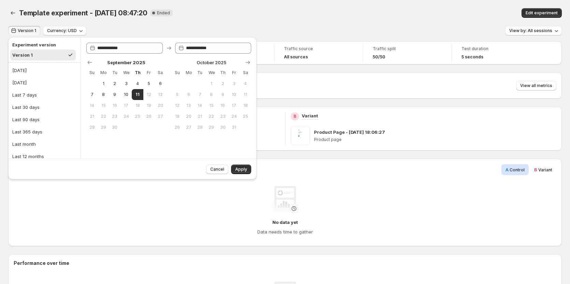
click at [290, 18] on div "Template experiment - [DATE] 08:47:20. This page is ready Template experiment -…" at bounding box center [284, 13] width 553 height 26
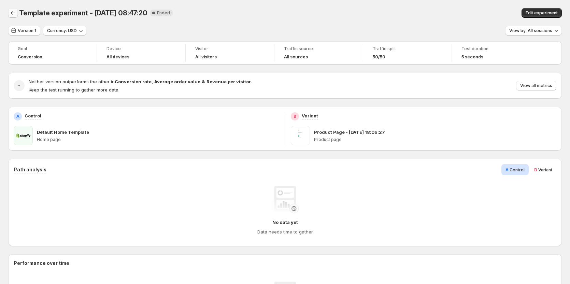
click at [12, 14] on icon "Back" at bounding box center [13, 13] width 7 height 7
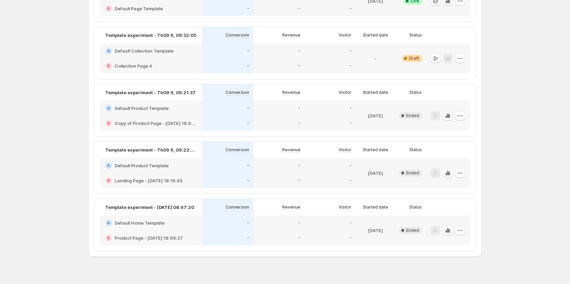
scroll to position [102, 0]
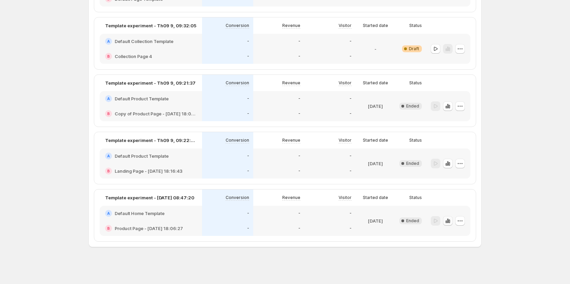
click at [358, 220] on icon "button" at bounding box center [447, 220] width 7 height 7
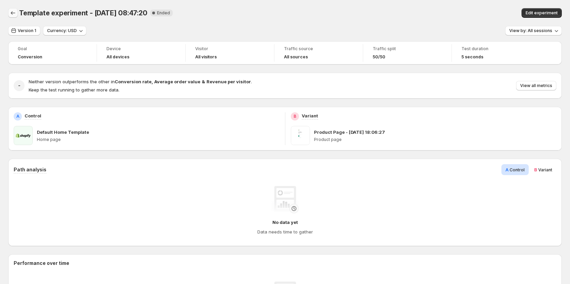
click at [14, 12] on icon "Back" at bounding box center [13, 13] width 7 height 7
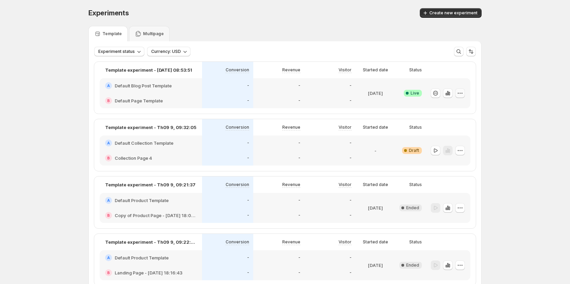
click at [358, 96] on icon "button" at bounding box center [459, 93] width 7 height 7
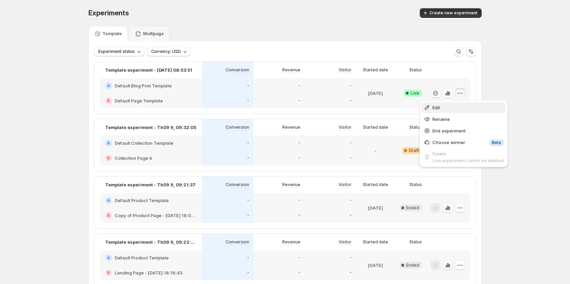
click at [358, 109] on span "Edit" at bounding box center [467, 107] width 71 height 7
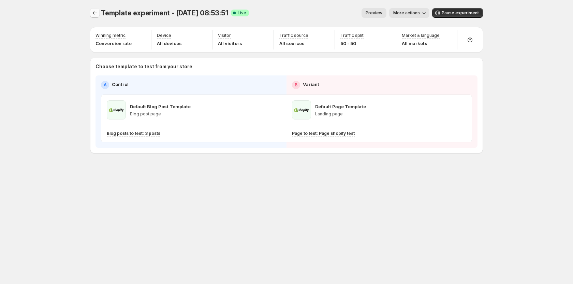
click at [90, 13] on button "Experiments" at bounding box center [95, 13] width 10 height 10
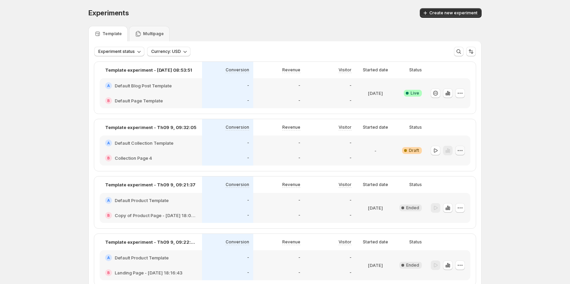
click at [358, 150] on icon "button" at bounding box center [459, 150] width 7 height 7
click at [358, 163] on span "Edit" at bounding box center [466, 164] width 49 height 7
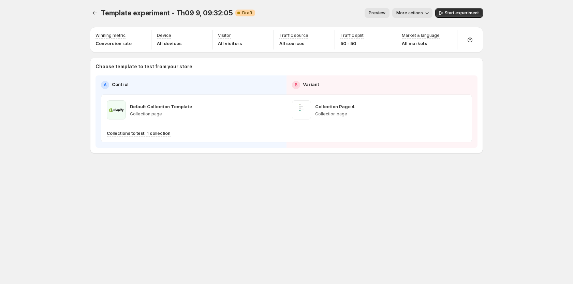
click at [90, 14] on div "Template experiment - Th09 9, 09:32:05. This page is ready Template experiment …" at bounding box center [286, 95] width 409 height 190
click at [93, 14] on icon "Experiments" at bounding box center [94, 13] width 7 height 7
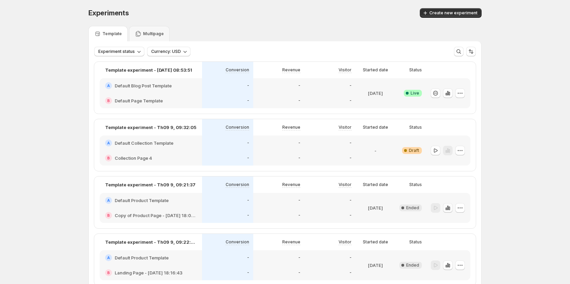
click at [358, 208] on icon "button" at bounding box center [447, 207] width 7 height 7
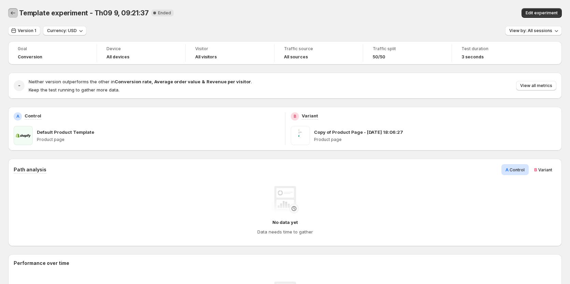
click at [9, 13] on button "Back" at bounding box center [13, 13] width 10 height 10
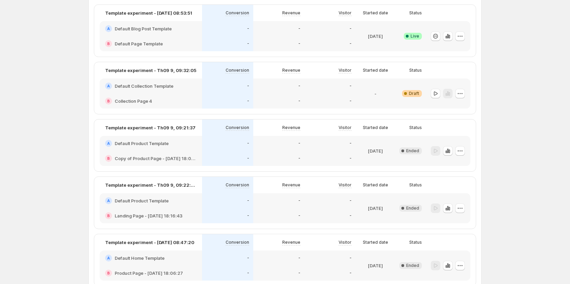
scroll to position [68, 0]
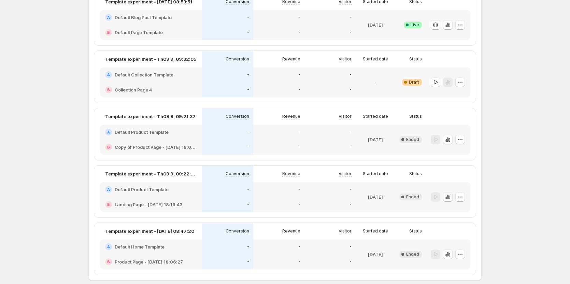
click at [358, 195] on icon "button" at bounding box center [447, 196] width 7 height 7
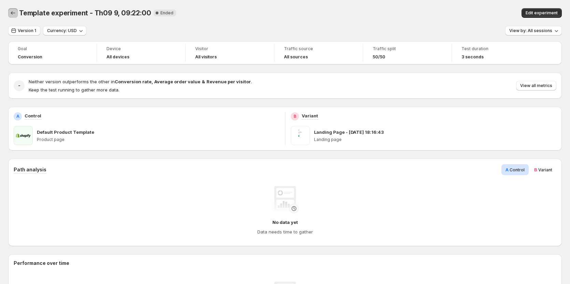
click at [11, 14] on icon "Back" at bounding box center [13, 13] width 7 height 7
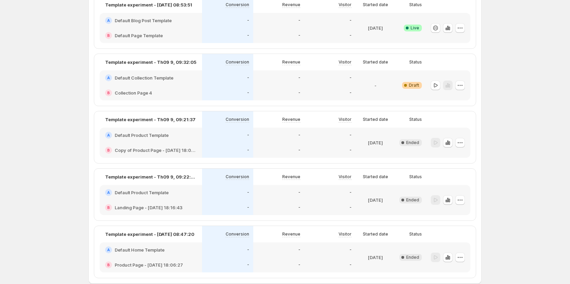
scroll to position [68, 0]
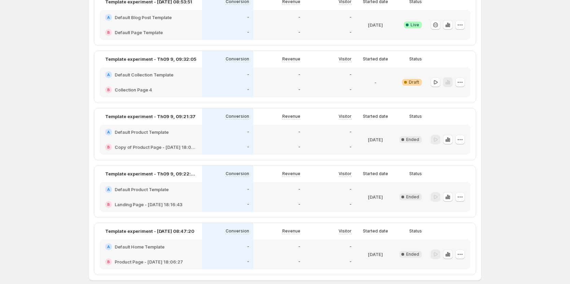
click at [358, 254] on icon "button" at bounding box center [445, 255] width 1 height 3
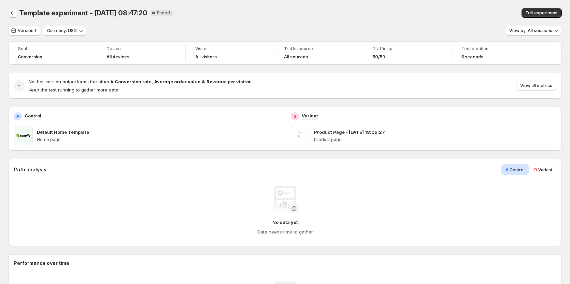
click at [10, 12] on icon "Back" at bounding box center [13, 13] width 7 height 7
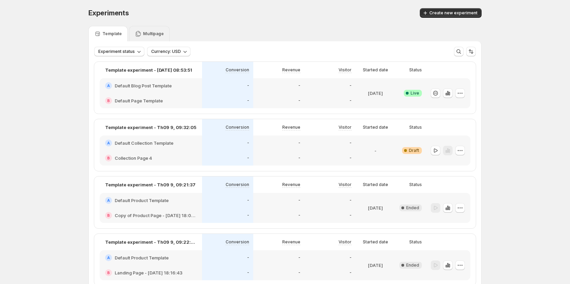
click at [152, 35] on p "Multipage" at bounding box center [153, 33] width 21 height 5
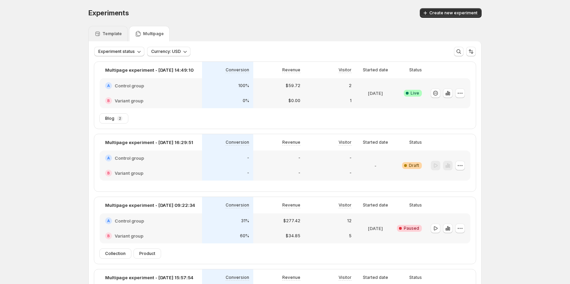
click at [114, 37] on div "Template" at bounding box center [108, 33] width 28 height 7
